Goal: Check status: Check status

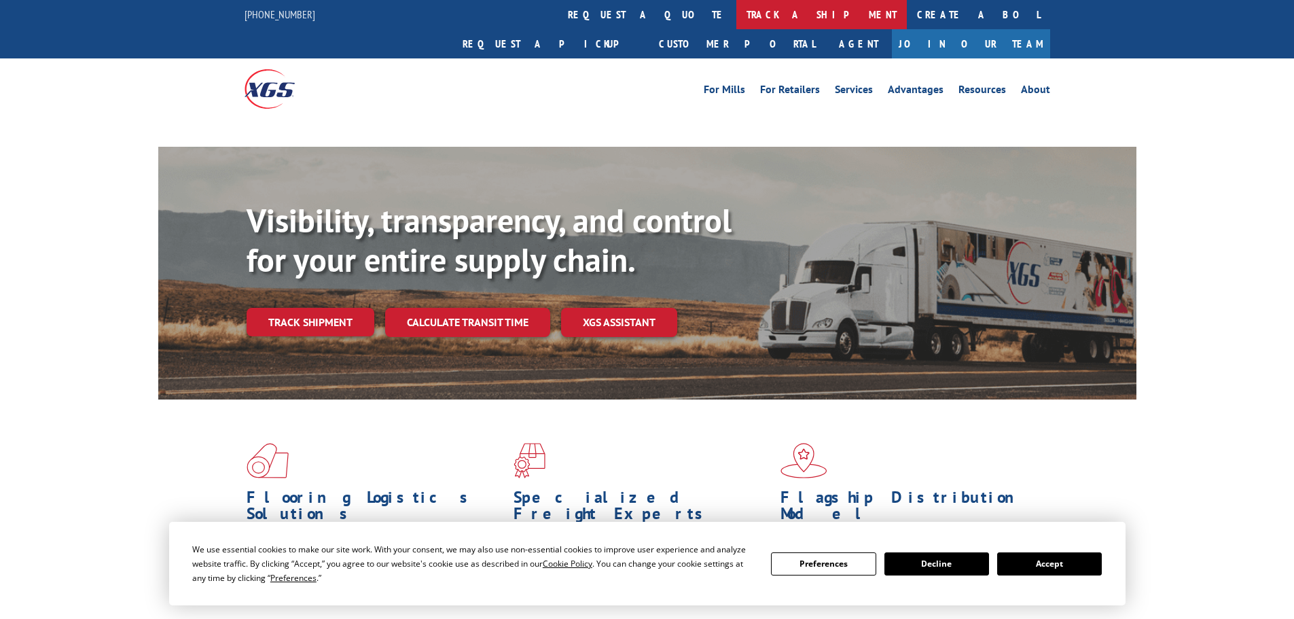
click at [736, 14] on link "track a shipment" at bounding box center [821, 14] width 170 height 29
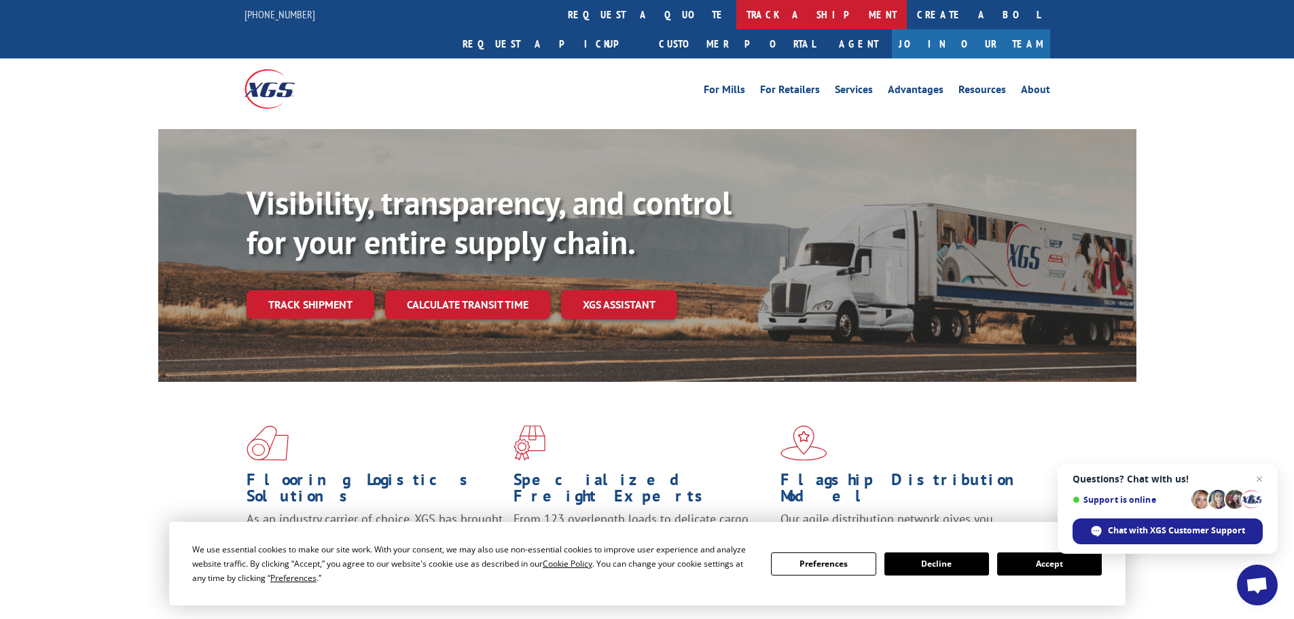
click at [736, 12] on link "track a shipment" at bounding box center [821, 14] width 170 height 29
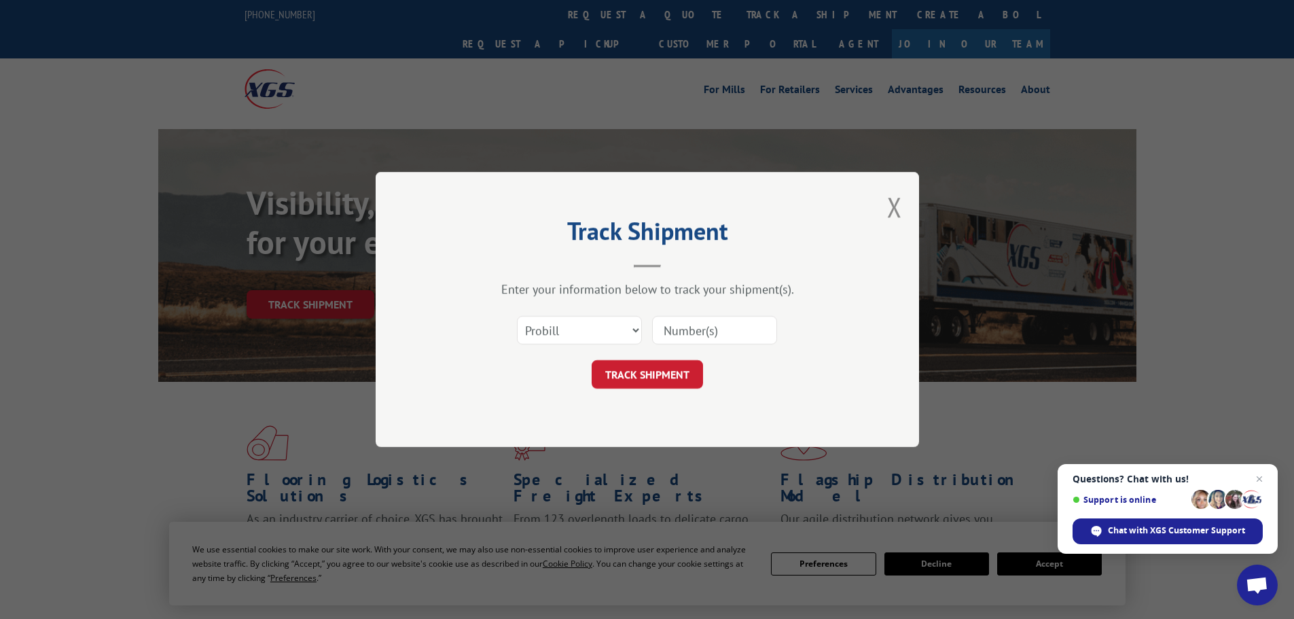
click at [648, 329] on div "Select category... Probill BOL PO" at bounding box center [648, 330] width 408 height 45
click at [624, 329] on select "Select category... Probill BOL PO" at bounding box center [579, 330] width 125 height 29
select select "po"
click at [517, 316] on select "Select category... Probill BOL PO" at bounding box center [579, 330] width 125 height 29
paste input "37545811"
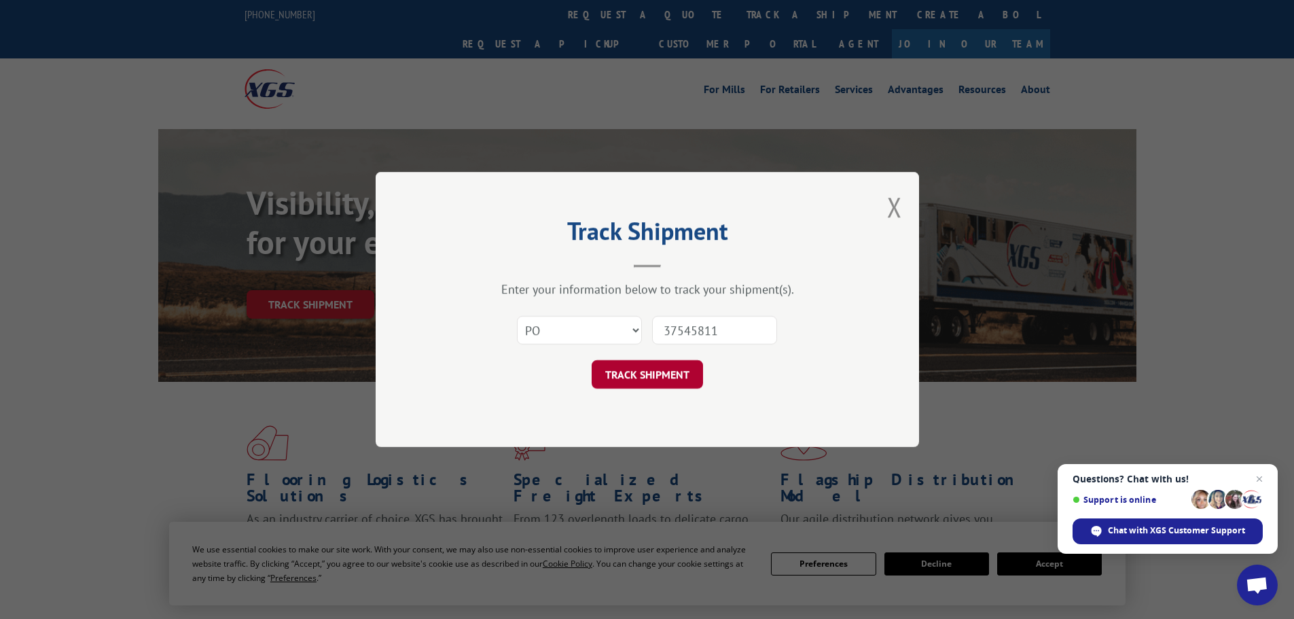
type input "37545811"
click at [674, 367] on button "TRACK SHIPMENT" at bounding box center [647, 374] width 111 height 29
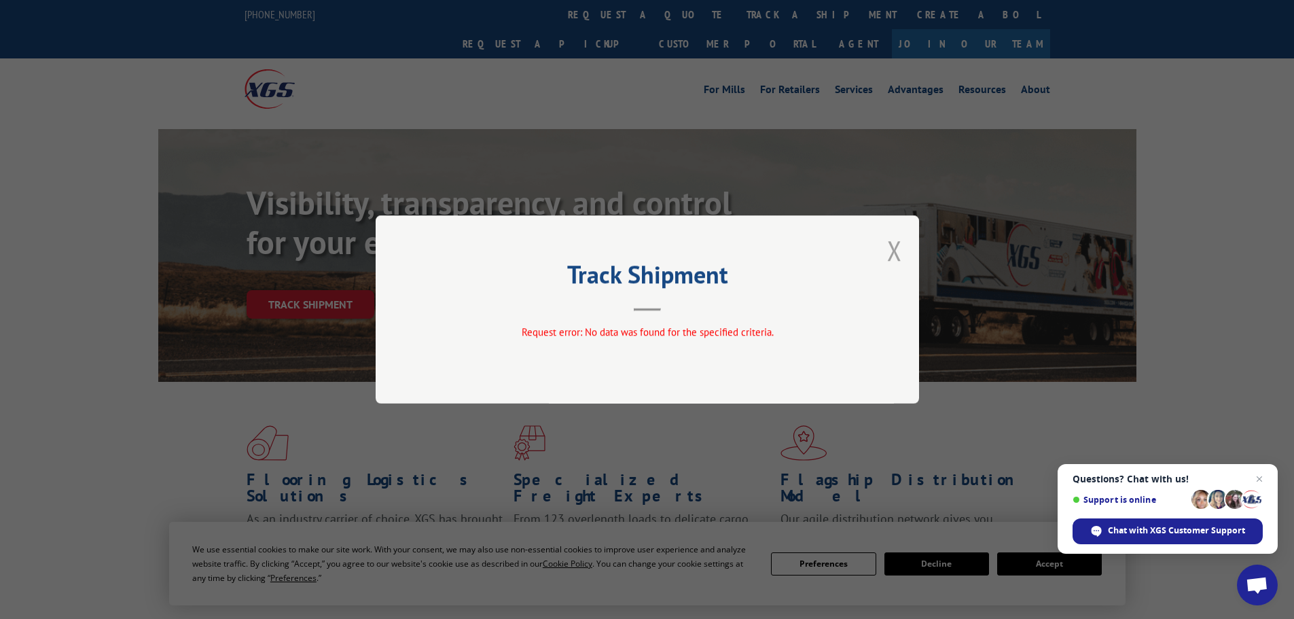
click at [895, 254] on button "Close modal" at bounding box center [894, 250] width 15 height 36
